Goal: Information Seeking & Learning: Compare options

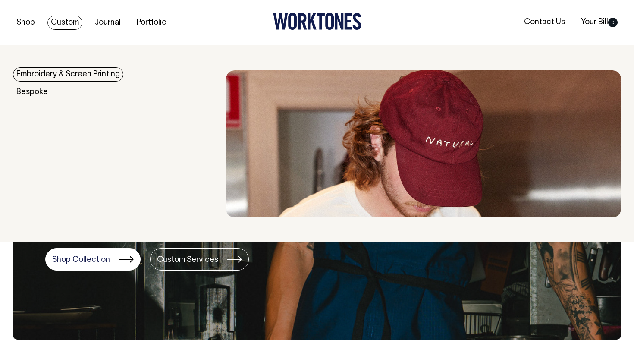
click at [56, 27] on link "Custom" at bounding box center [64, 23] width 35 height 14
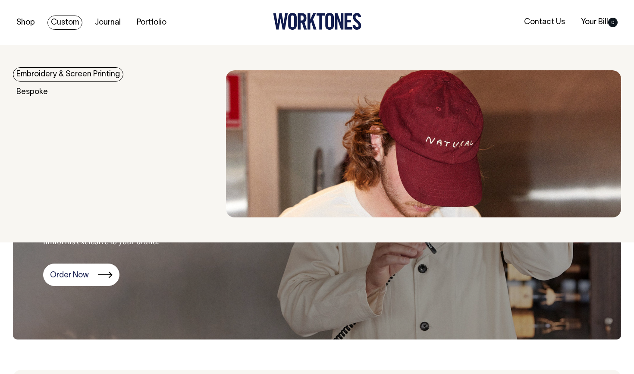
click at [70, 73] on link "Embroidery & Screen Printing" at bounding box center [68, 74] width 110 height 14
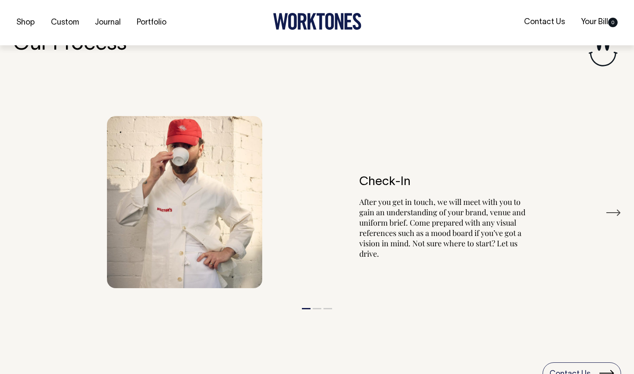
scroll to position [936, 0]
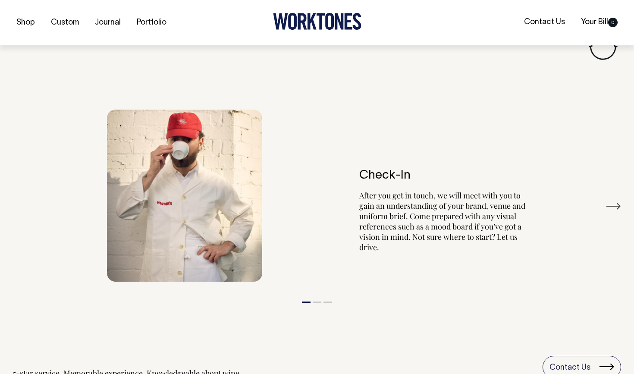
click at [316, 301] on button "2" at bounding box center [317, 301] width 9 height 1
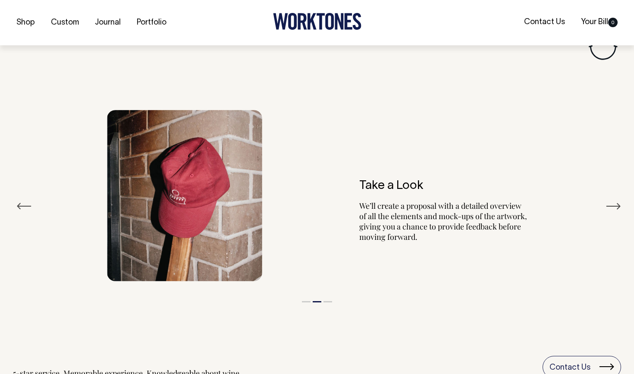
click at [329, 298] on li "3" at bounding box center [327, 299] width 9 height 10
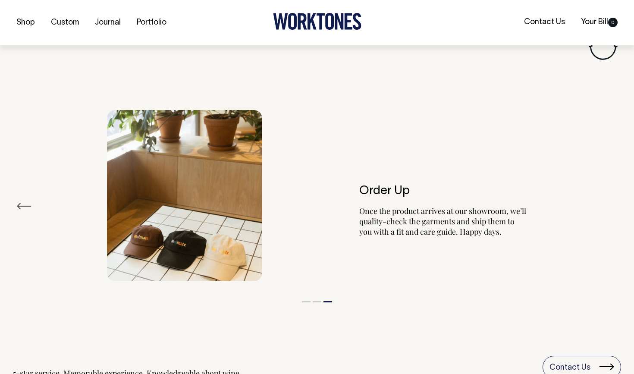
click at [308, 301] on button "1" at bounding box center [306, 301] width 9 height 1
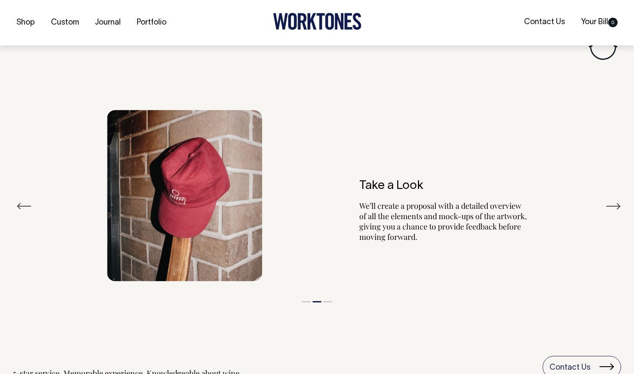
click at [306, 294] on li "1" at bounding box center [306, 299] width 9 height 10
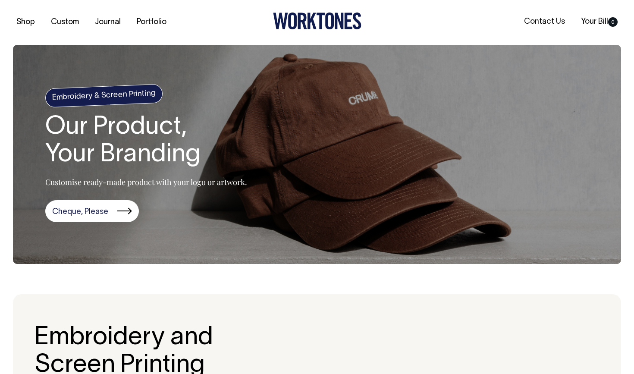
scroll to position [0, 0]
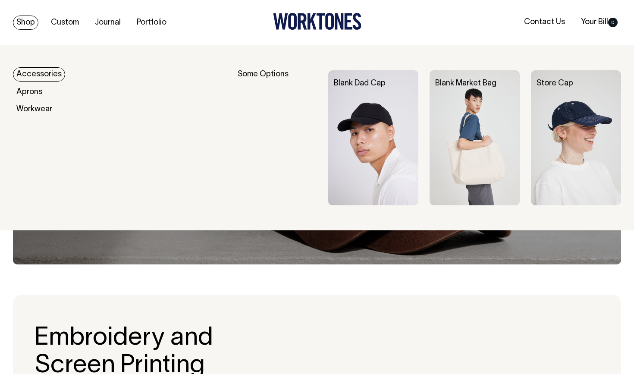
click at [34, 78] on link "Accessories" at bounding box center [39, 74] width 52 height 14
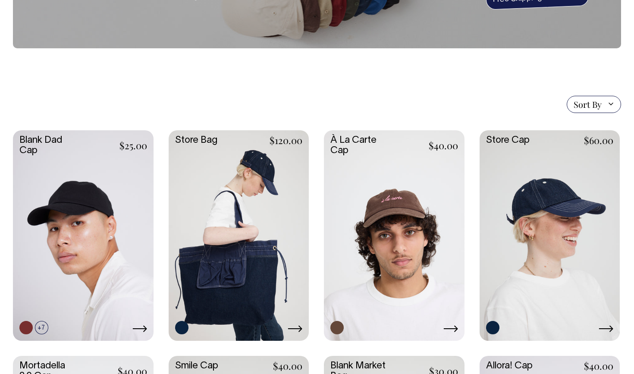
scroll to position [135, 0]
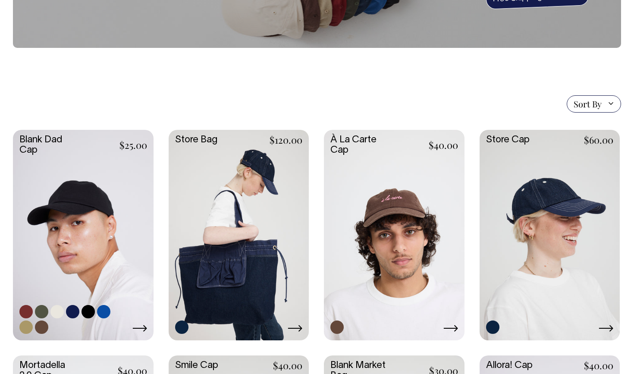
click at [91, 207] on link at bounding box center [83, 234] width 141 height 209
click at [406, 225] on link at bounding box center [394, 234] width 141 height 209
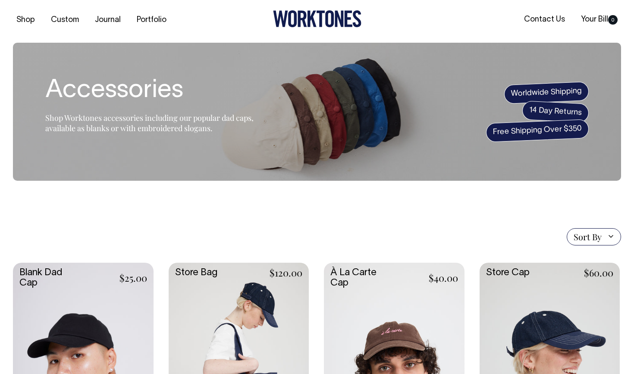
scroll to position [1, 0]
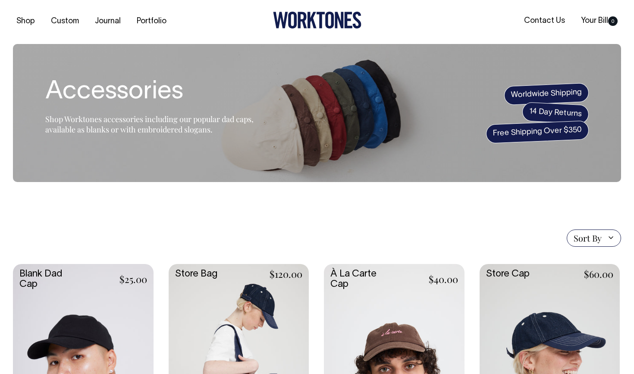
click at [98, 307] on link at bounding box center [83, 368] width 141 height 209
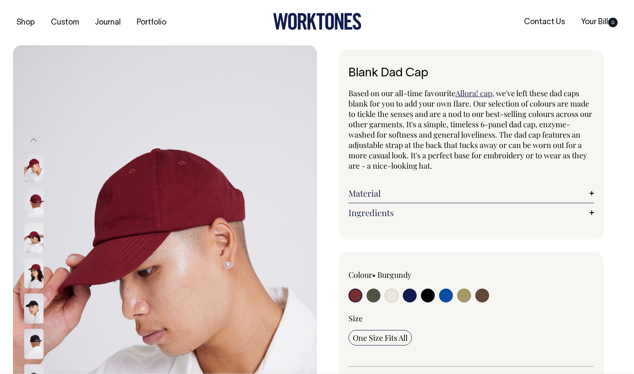
click at [374, 296] on input "radio" at bounding box center [373, 295] width 14 height 14
radio input "true"
select select "Olive"
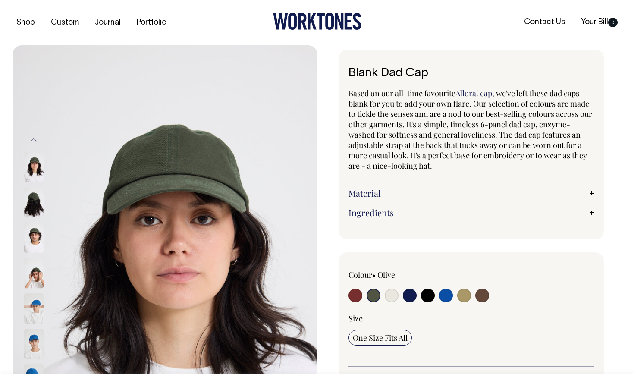
click at [354, 290] on input "radio" at bounding box center [355, 295] width 14 height 14
radio input "true"
select select "Burgundy"
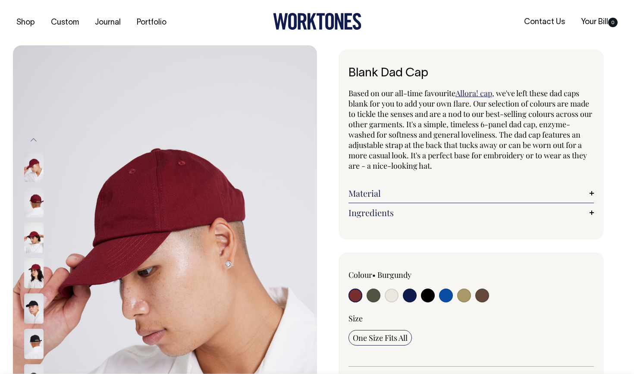
click at [412, 194] on link "Material" at bounding box center [470, 193] width 245 height 10
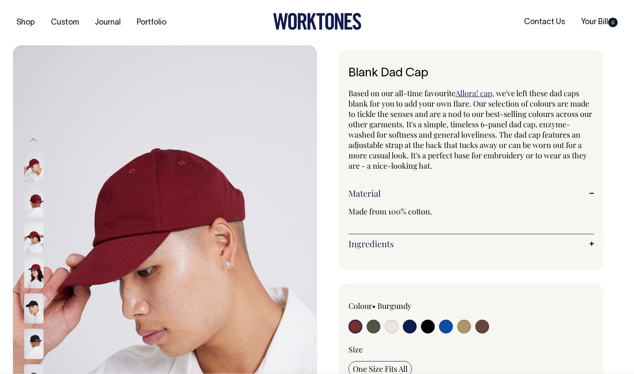
click at [412, 194] on link "Material" at bounding box center [470, 193] width 245 height 10
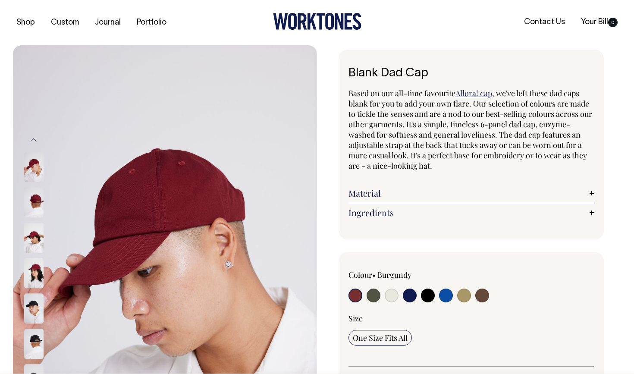
click at [410, 220] on div "Ingredients Stitched air holes. Adjustable back slider. Circumference with stra…" at bounding box center [470, 212] width 245 height 19
click at [410, 219] on div "Ingredients Stitched air holes. Adjustable back slider. Circumference with stra…" at bounding box center [470, 212] width 245 height 19
click at [410, 215] on link "Ingredients" at bounding box center [470, 212] width 245 height 10
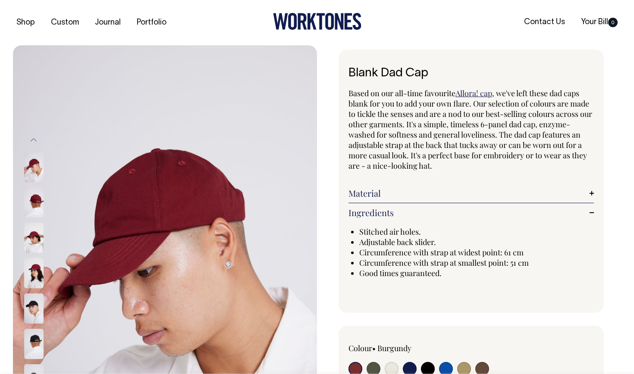
click at [445, 213] on link "Ingredients" at bounding box center [470, 212] width 245 height 10
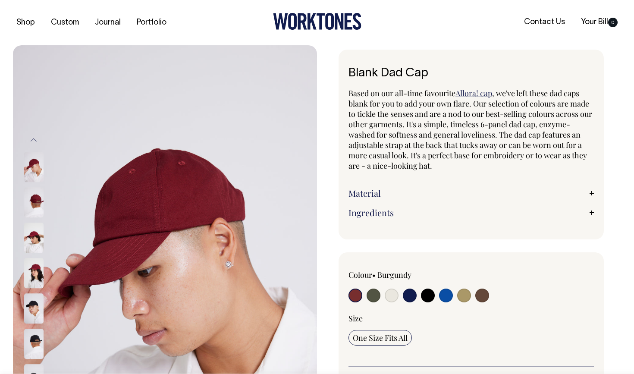
click at [371, 292] on input "radio" at bounding box center [373, 295] width 14 height 14
radio input "true"
select select "Olive"
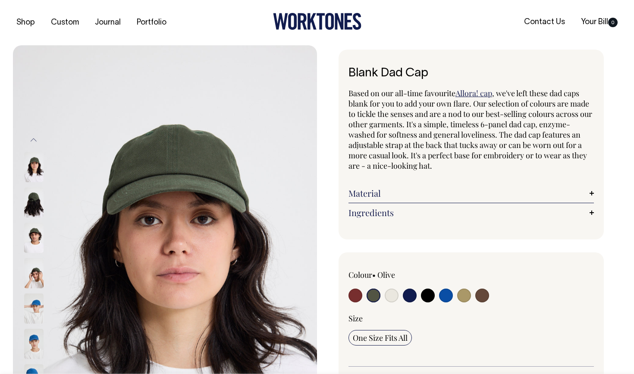
click at [357, 292] on input "radio" at bounding box center [355, 295] width 14 height 14
radio input "true"
select select "Burgundy"
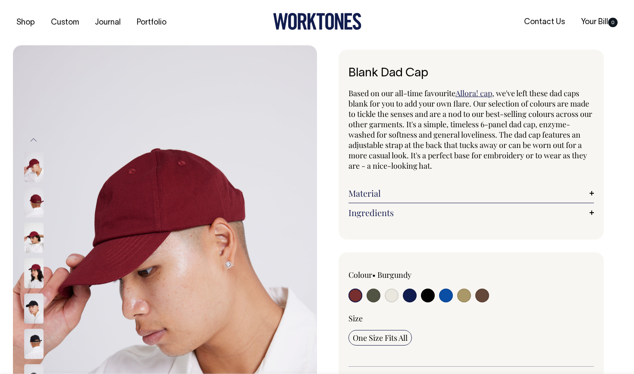
click at [390, 296] on input "radio" at bounding box center [392, 295] width 14 height 14
radio input "true"
select select "Natural"
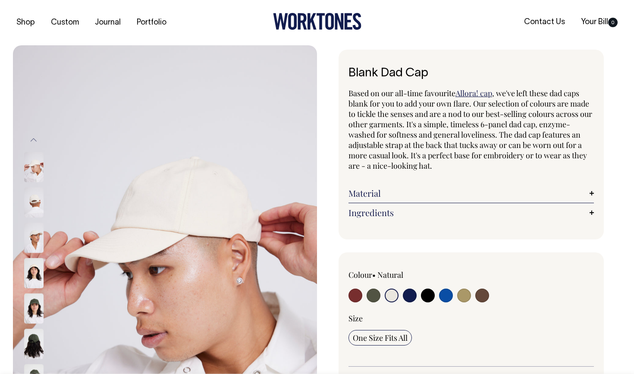
click at [414, 294] on input "radio" at bounding box center [410, 295] width 14 height 14
radio input "true"
select select "Dark Navy"
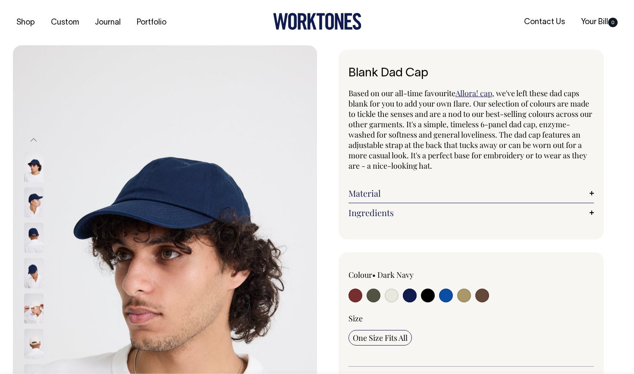
click at [390, 299] on input "radio" at bounding box center [392, 295] width 14 height 14
radio input "true"
select select "Natural"
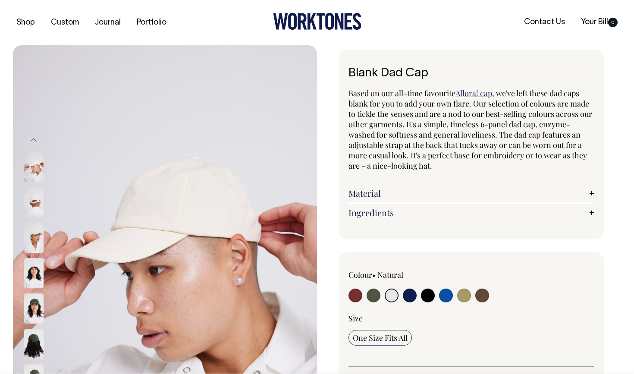
click at [34, 240] on img at bounding box center [33, 238] width 19 height 30
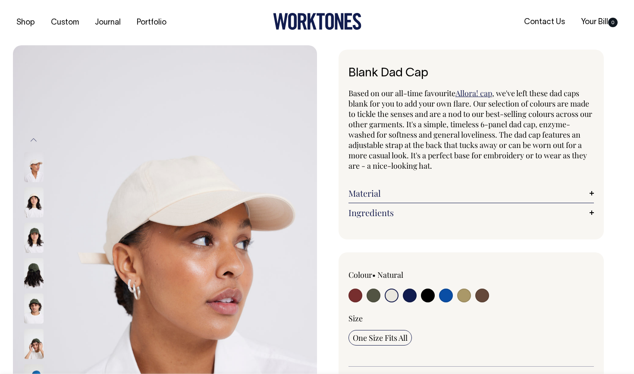
click at [31, 271] on img at bounding box center [33, 273] width 19 height 30
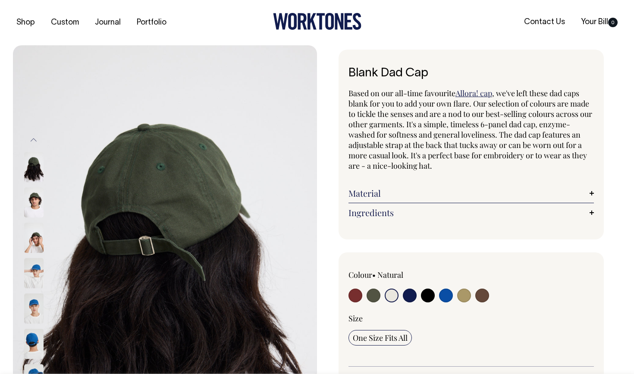
click at [33, 239] on img at bounding box center [33, 238] width 19 height 30
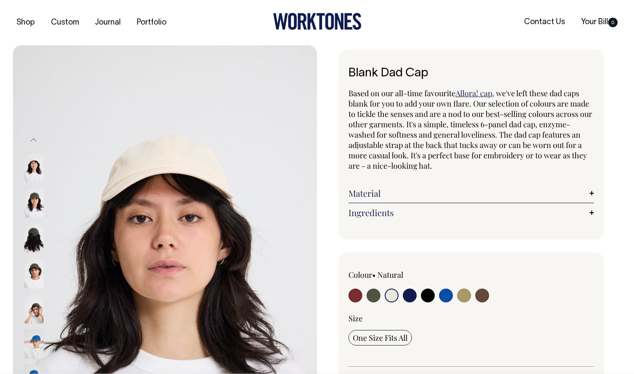
click at [34, 141] on button "Previous" at bounding box center [33, 139] width 13 height 19
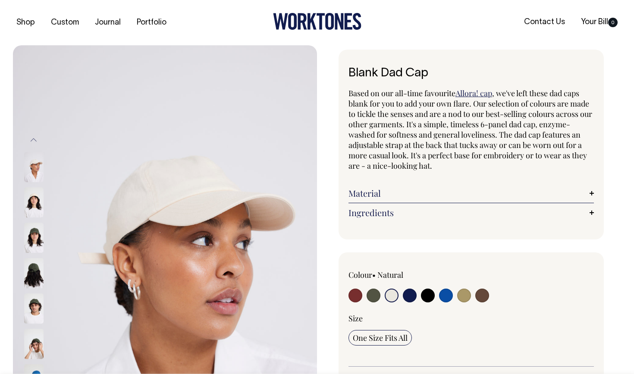
click at [33, 141] on button "Previous" at bounding box center [33, 139] width 13 height 19
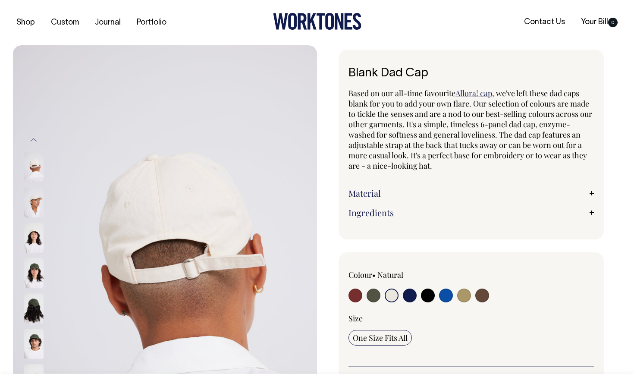
click at [35, 167] on img at bounding box center [33, 167] width 19 height 30
click at [32, 136] on button "Previous" at bounding box center [33, 139] width 13 height 19
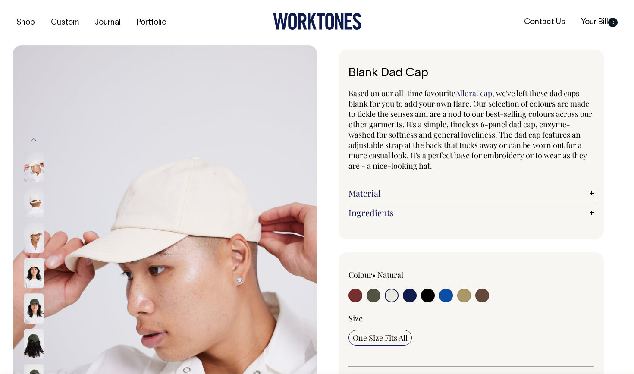
click at [31, 142] on button "Previous" at bounding box center [33, 139] width 13 height 19
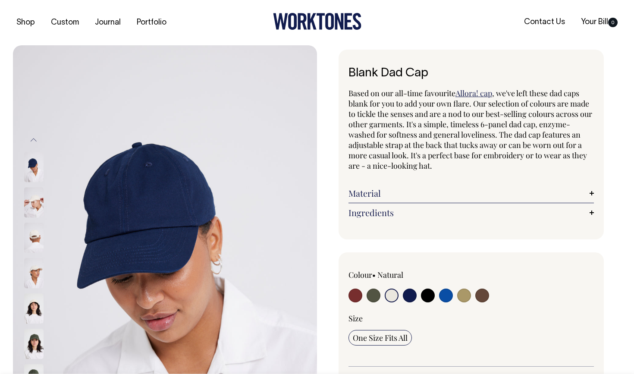
click at [32, 207] on img at bounding box center [33, 203] width 19 height 30
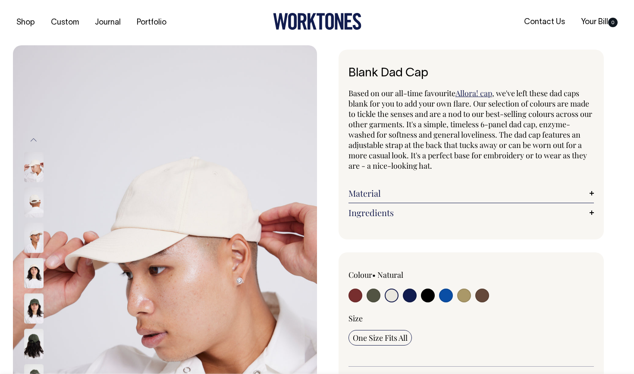
click at [425, 291] on input "radio" at bounding box center [428, 295] width 14 height 14
radio input "true"
select select "Black"
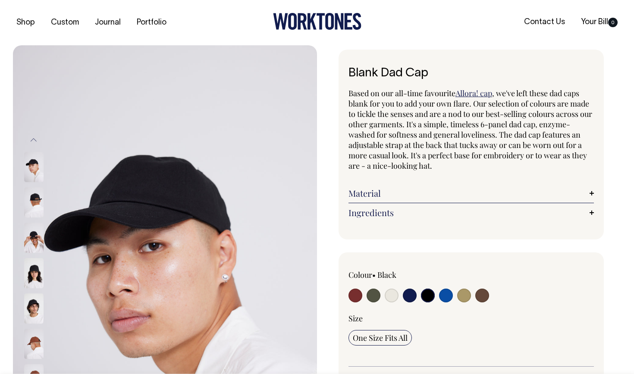
click at [469, 294] on input "radio" at bounding box center [464, 295] width 14 height 14
radio input "true"
select select "Washed Khaki"
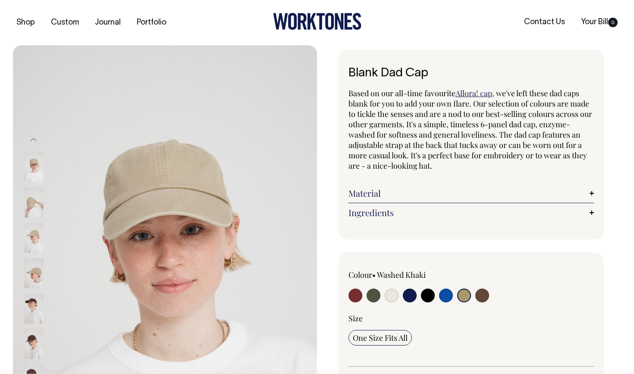
click at [481, 294] on input "radio" at bounding box center [482, 295] width 14 height 14
radio input "true"
select select "Espresso"
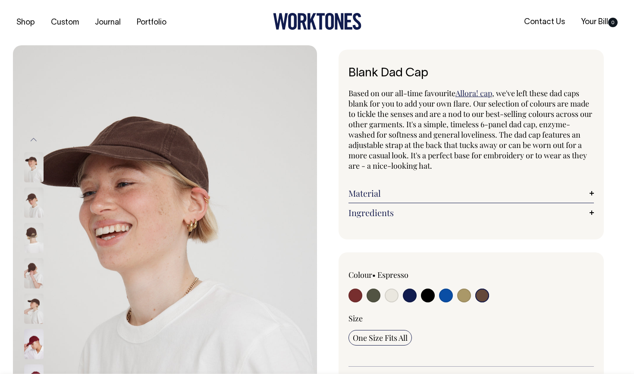
click at [372, 291] on input "radio" at bounding box center [373, 295] width 14 height 14
radio input "true"
select select "Olive"
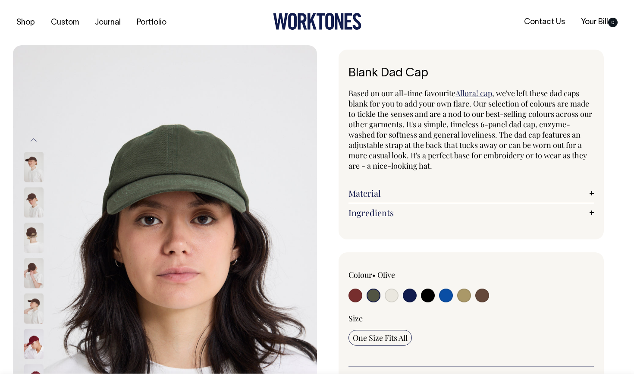
click at [353, 294] on input "radio" at bounding box center [355, 295] width 14 height 14
radio input "true"
select select "Burgundy"
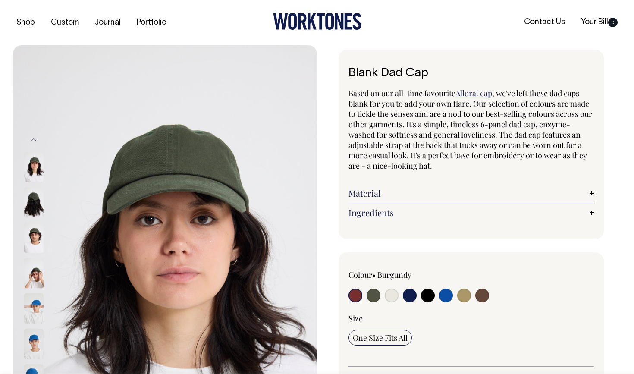
click at [372, 297] on input "radio" at bounding box center [373, 295] width 14 height 14
radio input "true"
select select "Olive"
